Goal: Transaction & Acquisition: Purchase product/service

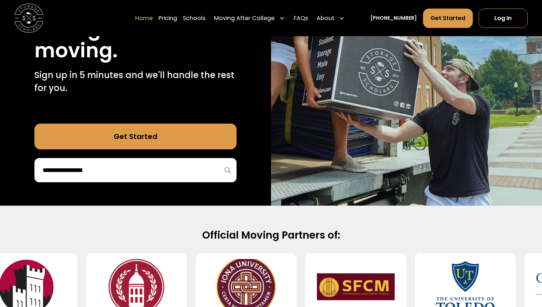
scroll to position [137, 0]
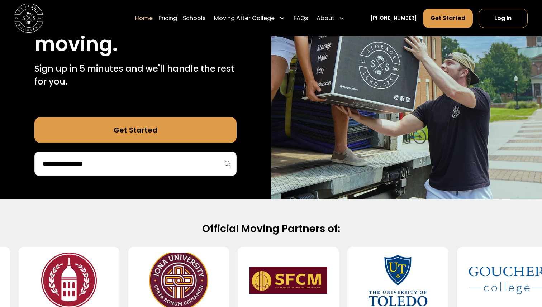
click at [190, 169] on input "search" at bounding box center [135, 164] width 187 height 12
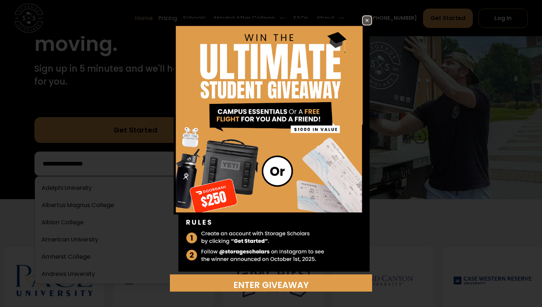
click at [373, 19] on div "Enter Giveaway" at bounding box center [271, 153] width 256 height 277
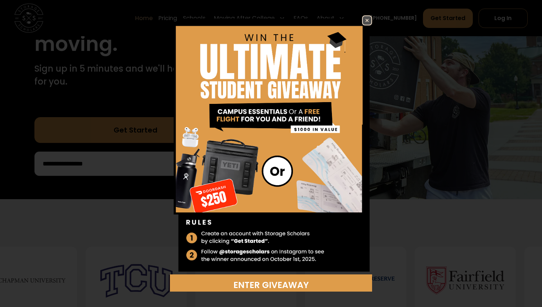
click at [369, 20] on img at bounding box center [367, 20] width 9 height 9
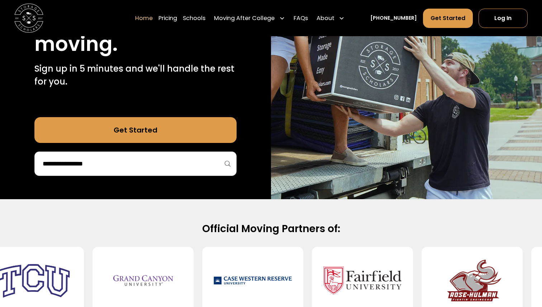
click at [128, 161] on input "search" at bounding box center [135, 164] width 187 height 12
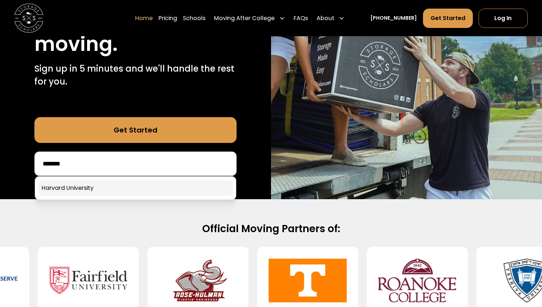
type input "*******"
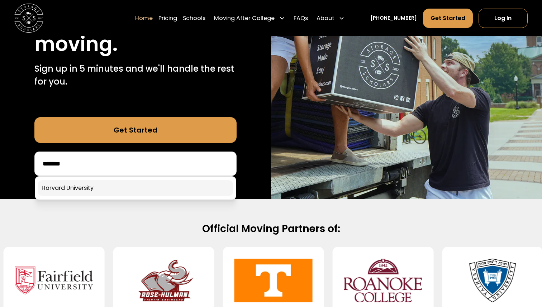
click at [134, 184] on link at bounding box center [135, 188] width 195 height 16
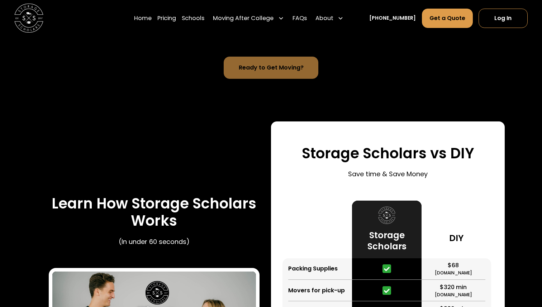
scroll to position [946, 0]
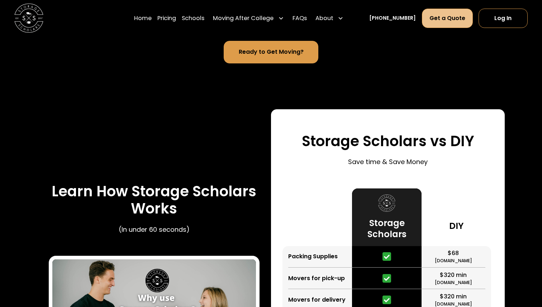
click at [437, 19] on link "Get a Quote" at bounding box center [447, 17] width 51 height 19
